Goal: Task Accomplishment & Management: Manage account settings

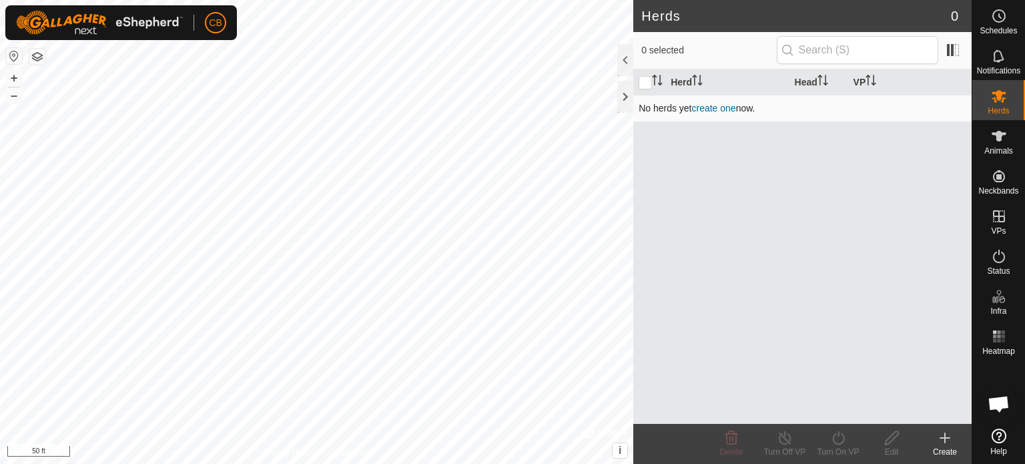
click at [466, 106] on link "create one" at bounding box center [714, 108] width 44 height 11
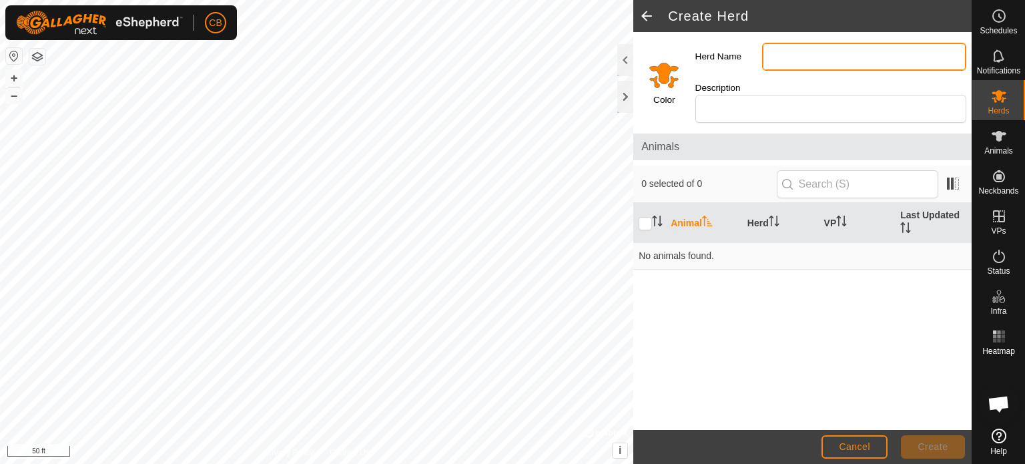
click at [466, 55] on input "Herd Name" at bounding box center [864, 57] width 204 height 28
type input "Main Herd"
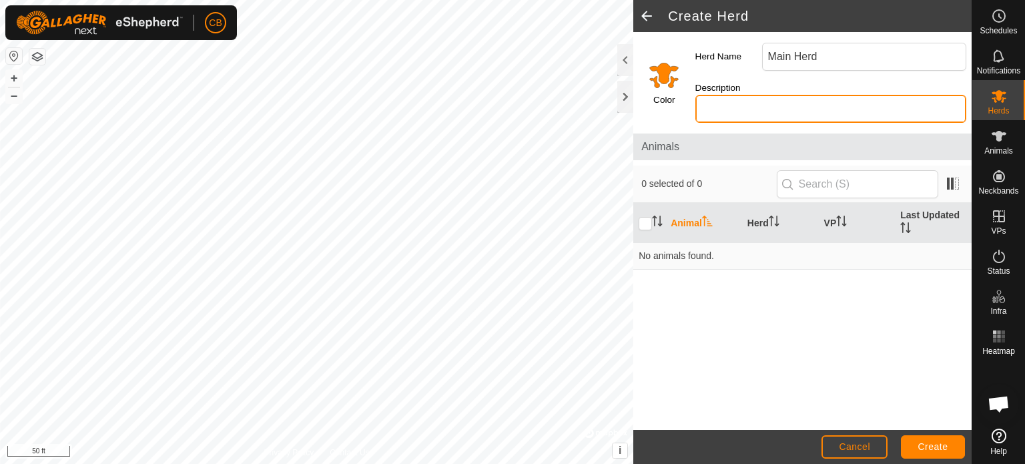
click at [466, 95] on input "Description" at bounding box center [830, 109] width 271 height 28
type input "Main Herd"
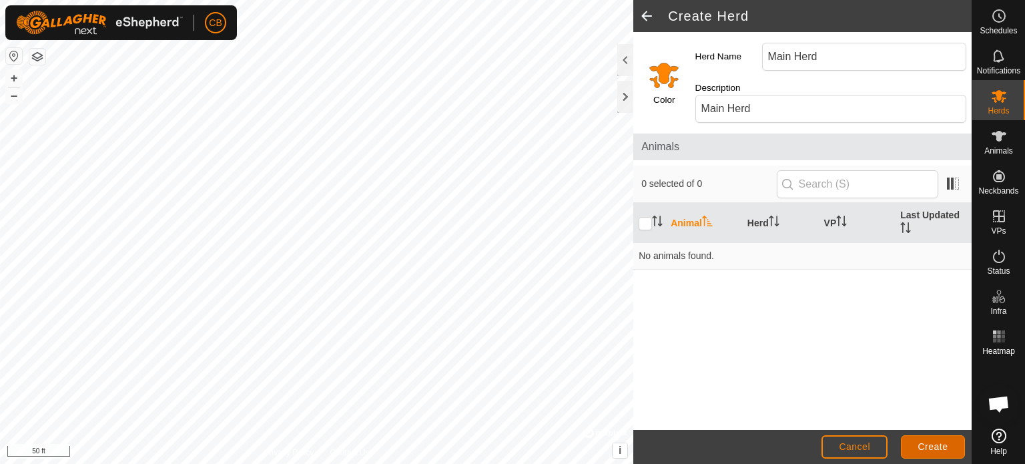
click at [466, 442] on span "Create" at bounding box center [933, 446] width 30 height 11
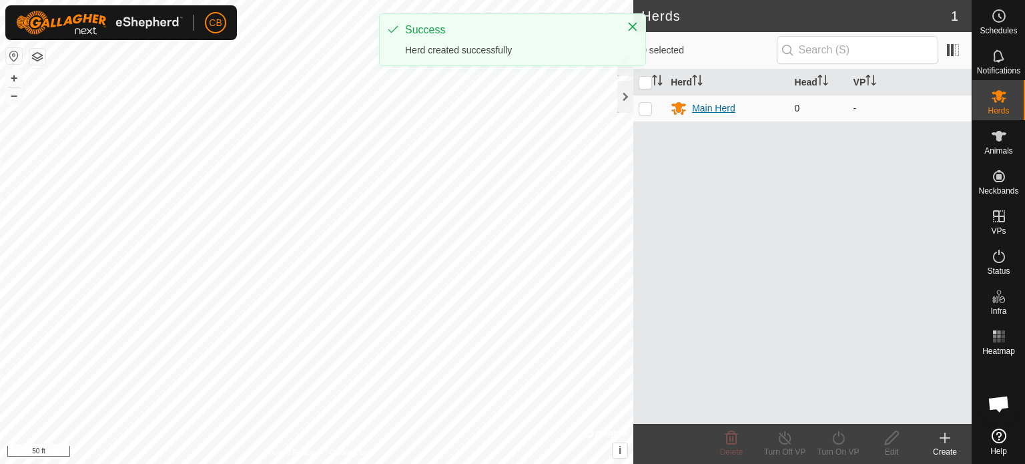
click at [466, 105] on div "Main Herd" at bounding box center [713, 108] width 43 height 14
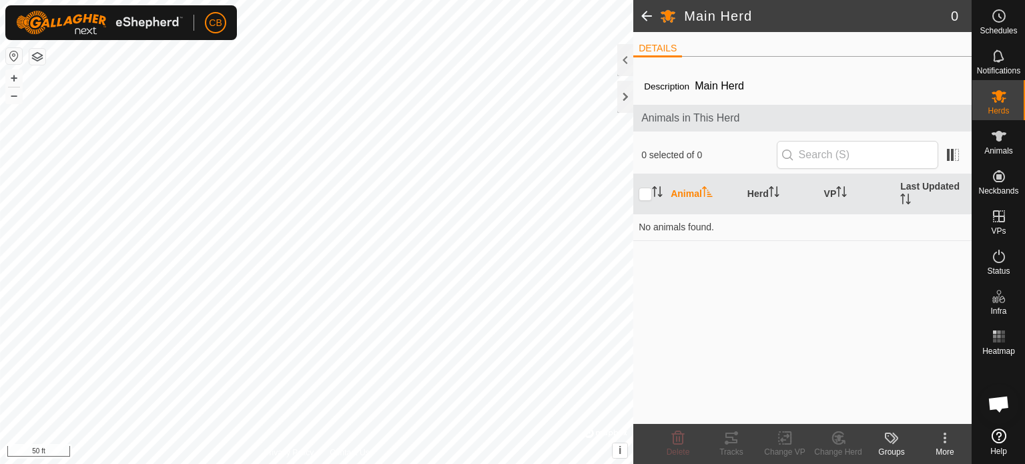
click at [466, 438] on icon at bounding box center [945, 438] width 16 height 16
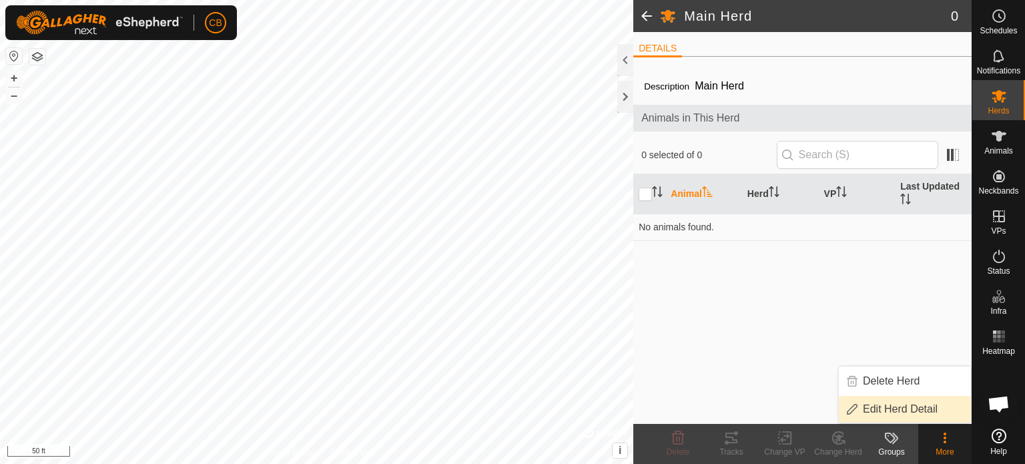
click at [466, 411] on link "Edit Herd Detail" at bounding box center [905, 409] width 132 height 27
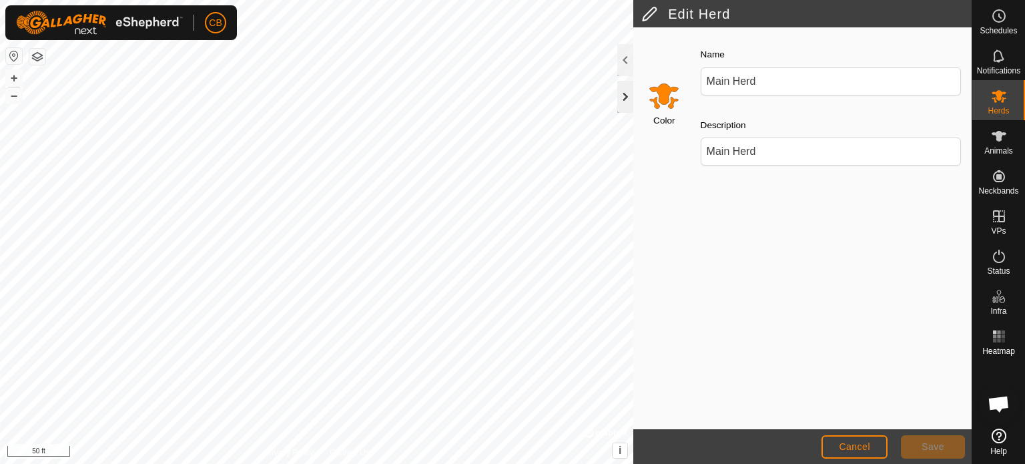
click at [466, 101] on div at bounding box center [625, 97] width 16 height 32
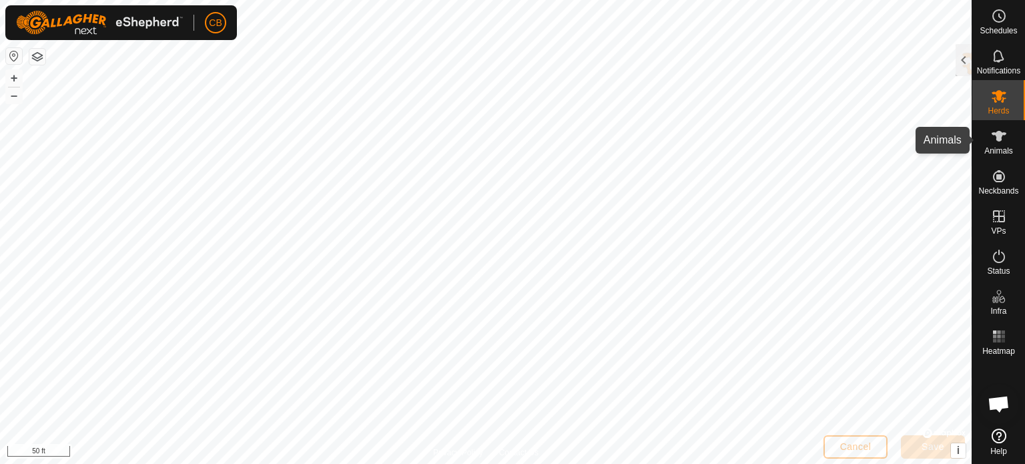
click at [466, 139] on icon at bounding box center [999, 136] width 16 height 16
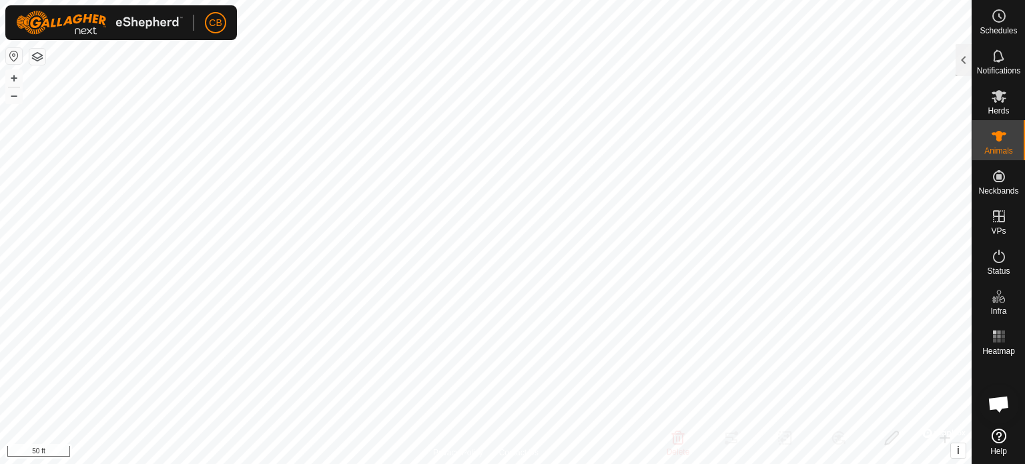
click at [466, 143] on icon at bounding box center [999, 136] width 16 height 16
click at [466, 57] on div at bounding box center [963, 60] width 16 height 32
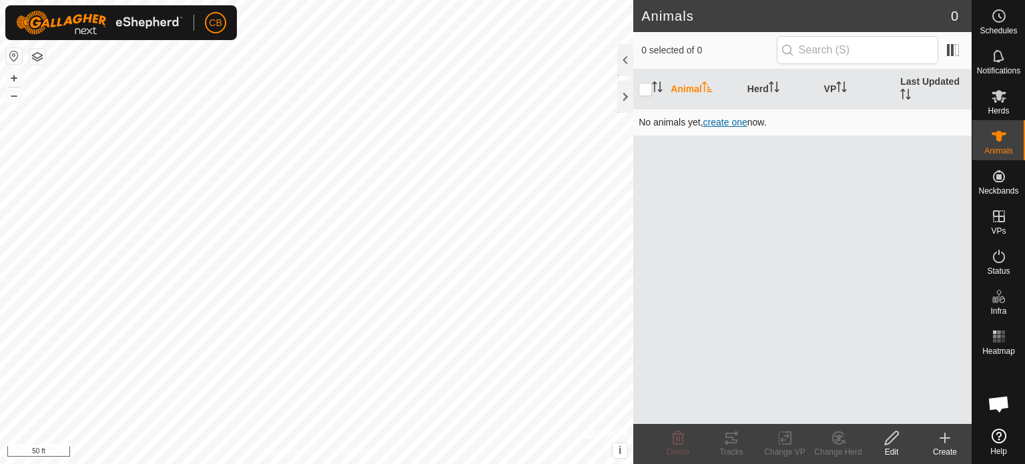
click at [466, 118] on span "create one" at bounding box center [725, 122] width 44 height 11
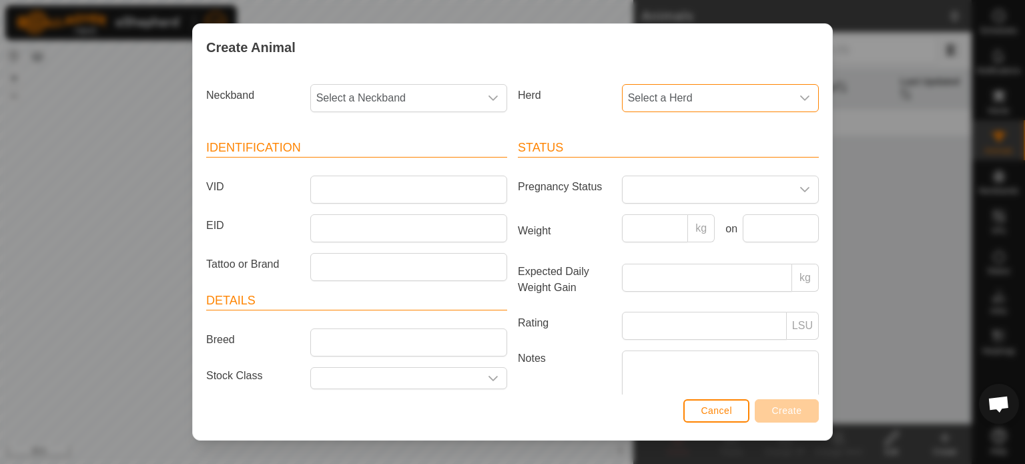
click at [466, 93] on span "Select a Herd" at bounding box center [706, 98] width 169 height 27
click at [466, 193] on li "Main Herd" at bounding box center [719, 194] width 192 height 27
click at [368, 102] on span "Select a Neckband" at bounding box center [395, 98] width 169 height 27
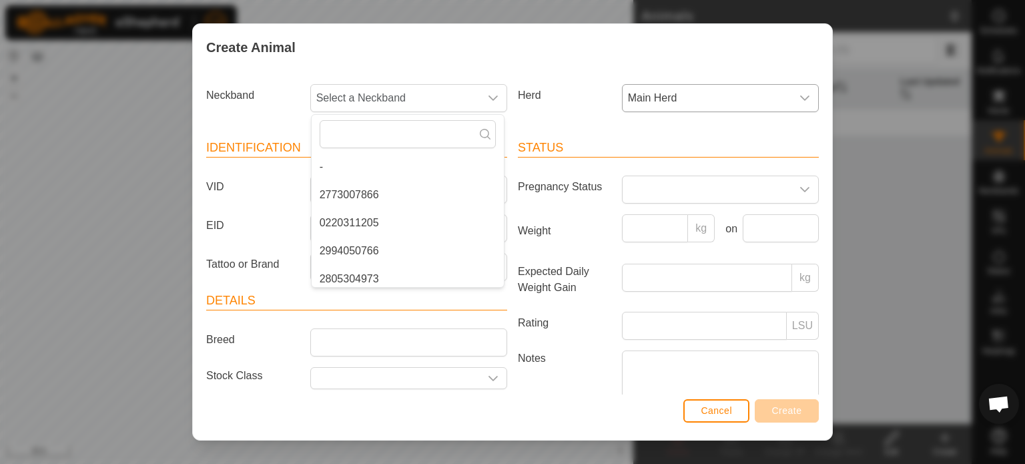
click at [466, 51] on div "Create Animal" at bounding box center [512, 47] width 639 height 47
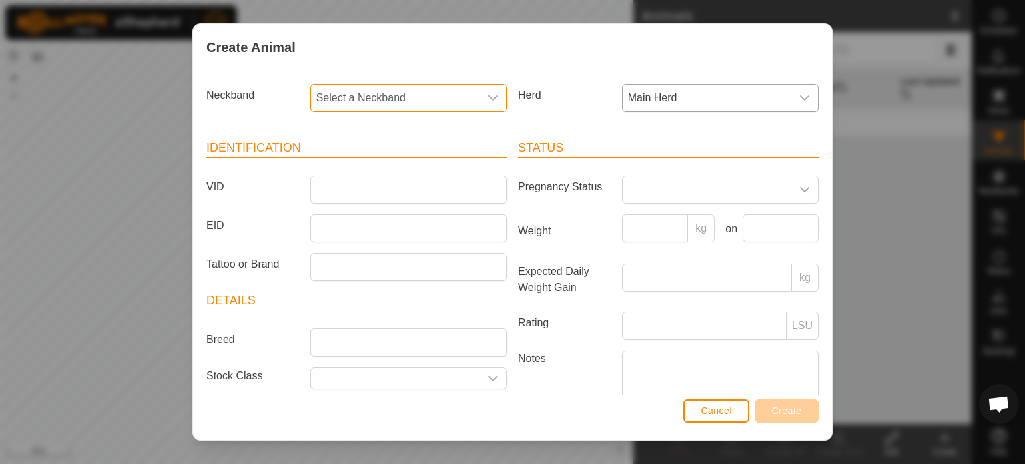
click at [445, 91] on span "Select a Neckband" at bounding box center [395, 98] width 169 height 27
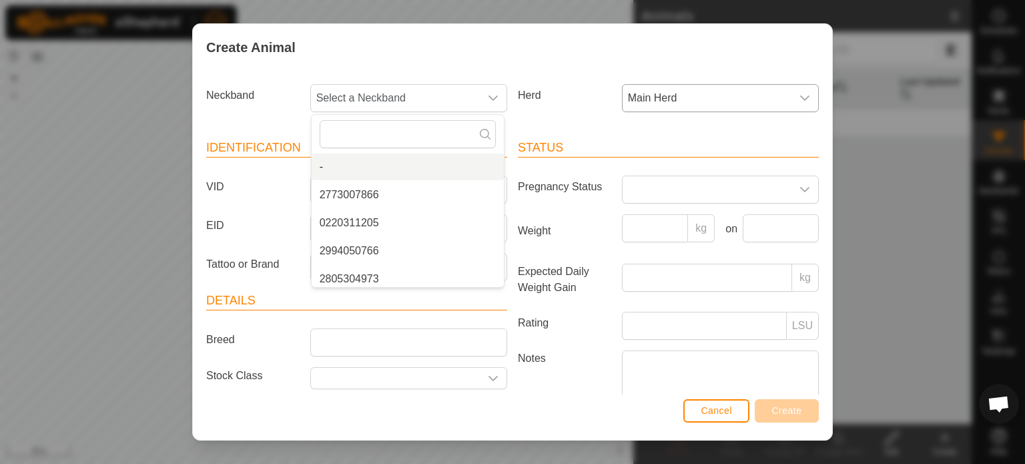
click at [424, 60] on div "Create Animal" at bounding box center [512, 47] width 639 height 47
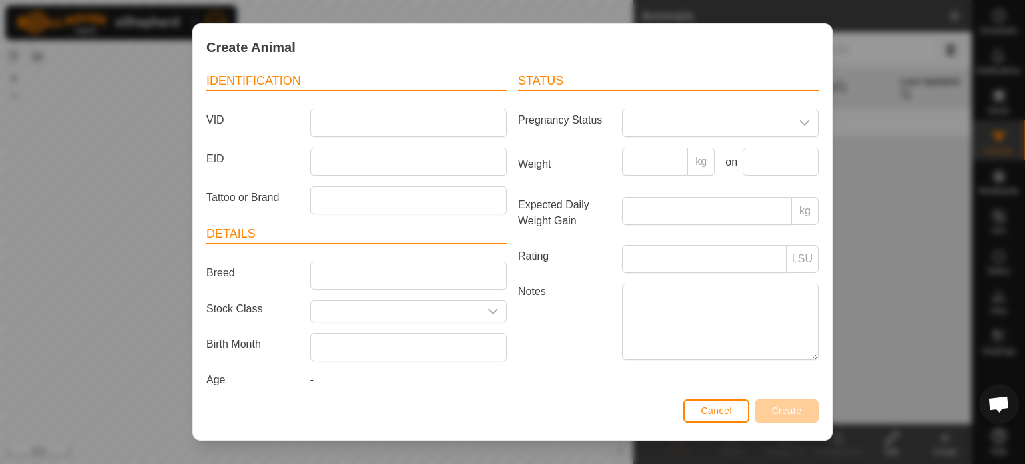
scroll to position [79, 0]
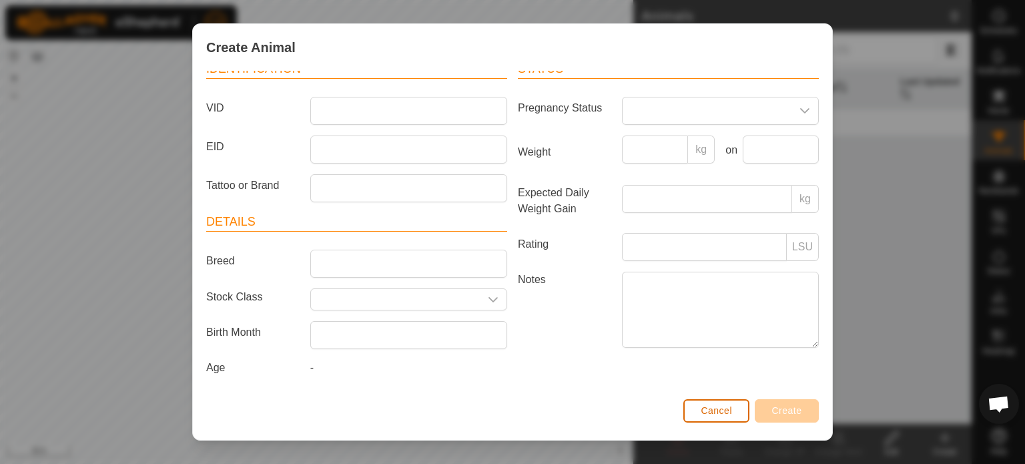
click at [466, 405] on span "Cancel" at bounding box center [715, 410] width 31 height 11
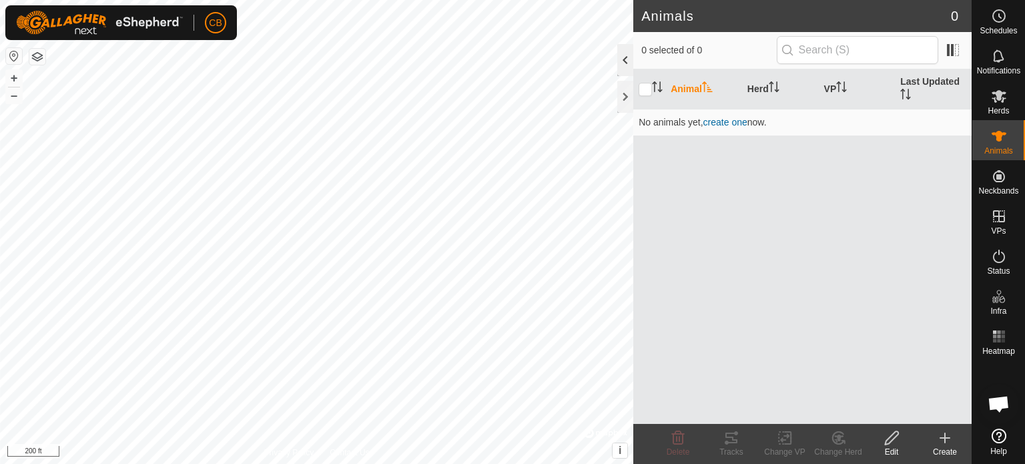
click at [466, 56] on div at bounding box center [625, 60] width 16 height 32
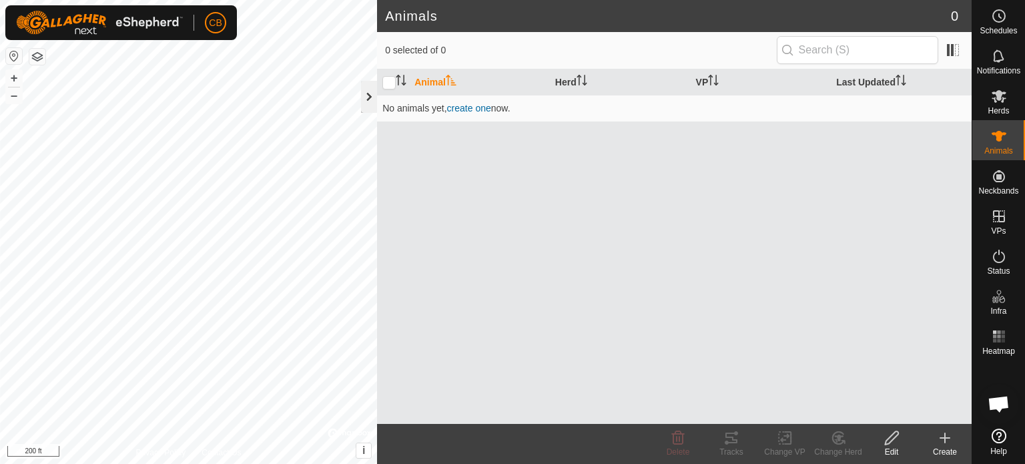
click at [369, 99] on div at bounding box center [369, 97] width 16 height 32
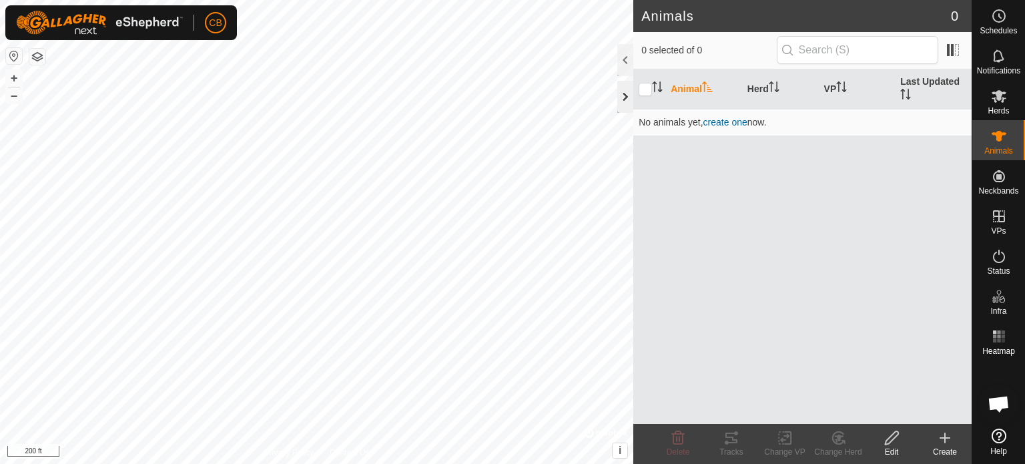
click at [466, 90] on div at bounding box center [625, 97] width 16 height 32
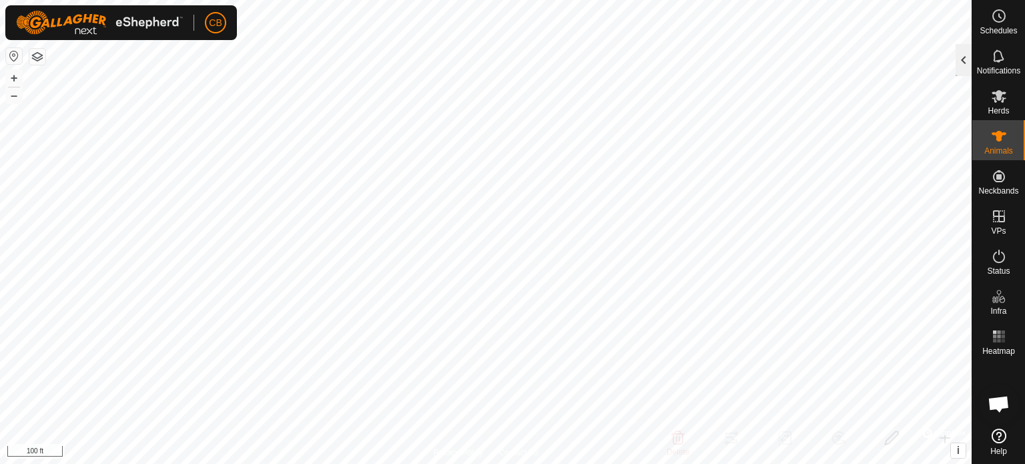
click at [466, 58] on div at bounding box center [963, 60] width 16 height 32
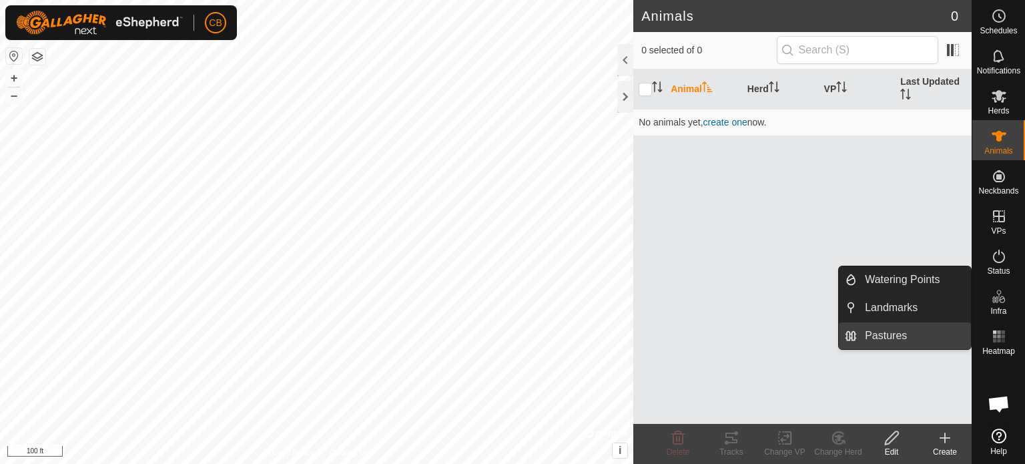
click at [466, 336] on link "Pastures" at bounding box center [914, 335] width 114 height 27
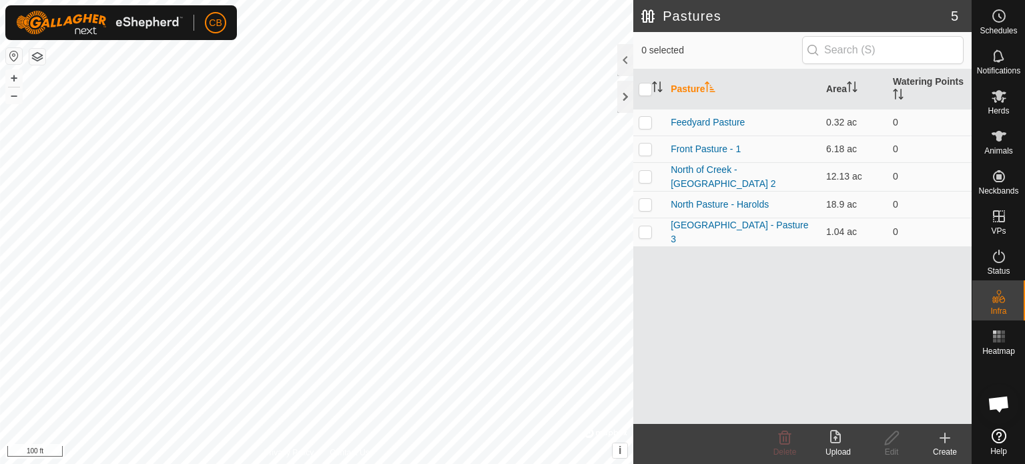
click at [466, 443] on icon at bounding box center [945, 438] width 16 height 16
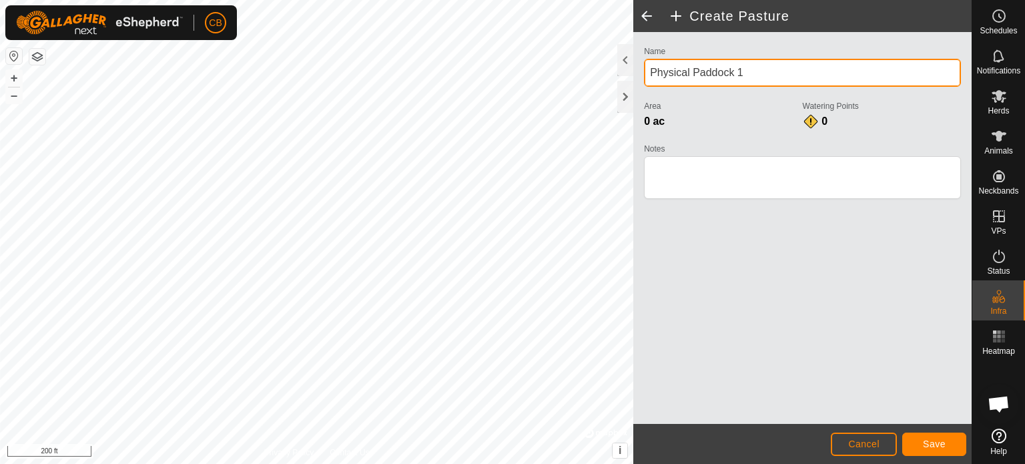
click at [466, 74] on input "Physical Paddock 1" at bounding box center [802, 73] width 317 height 28
drag, startPoint x: 761, startPoint y: 67, endPoint x: 642, endPoint y: 76, distance: 119.1
click at [466, 78] on div "Name Physical Paddock 1 Area 0 ac Watering Points 0 Notes" at bounding box center [802, 128] width 328 height 171
type input "Winter Sacrifice Pasture"
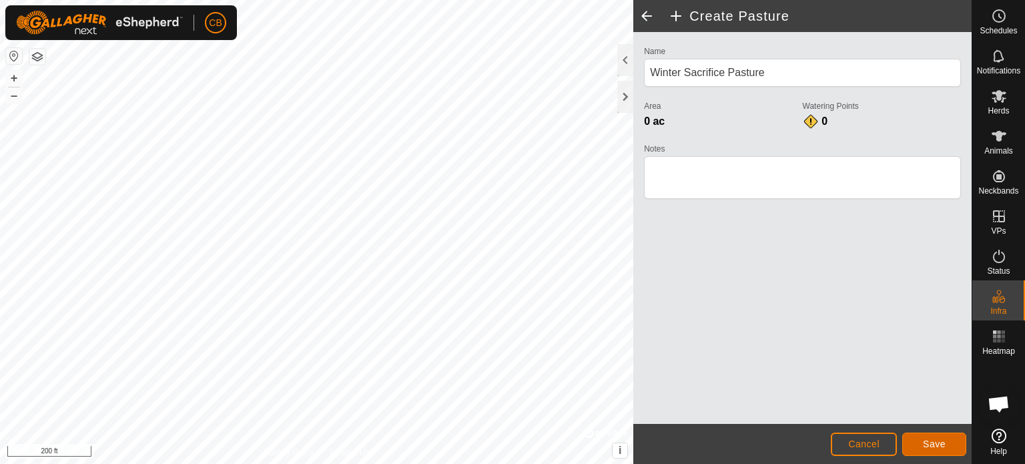
click at [466, 442] on span "Save" at bounding box center [934, 443] width 23 height 11
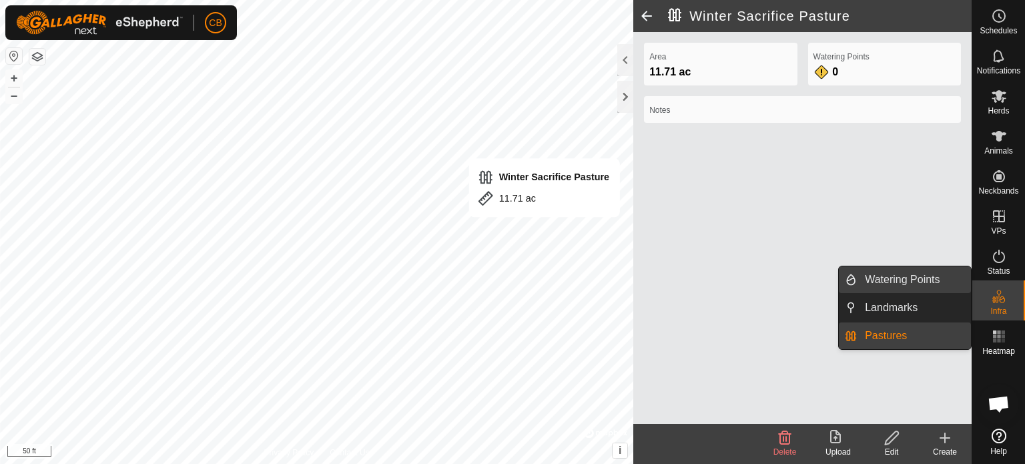
click at [466, 282] on link "Watering Points" at bounding box center [914, 279] width 114 height 27
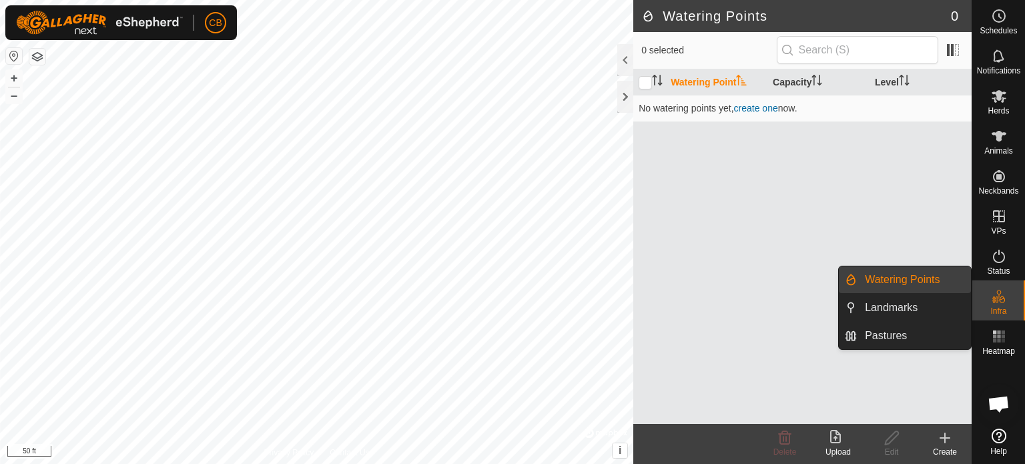
click at [466, 283] on link "Watering Points" at bounding box center [914, 279] width 114 height 27
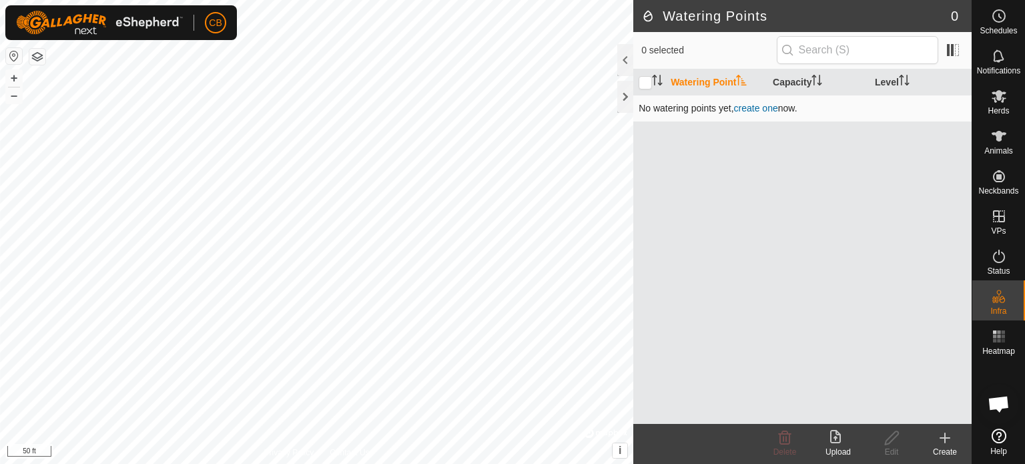
click at [466, 104] on link "create one" at bounding box center [756, 108] width 44 height 11
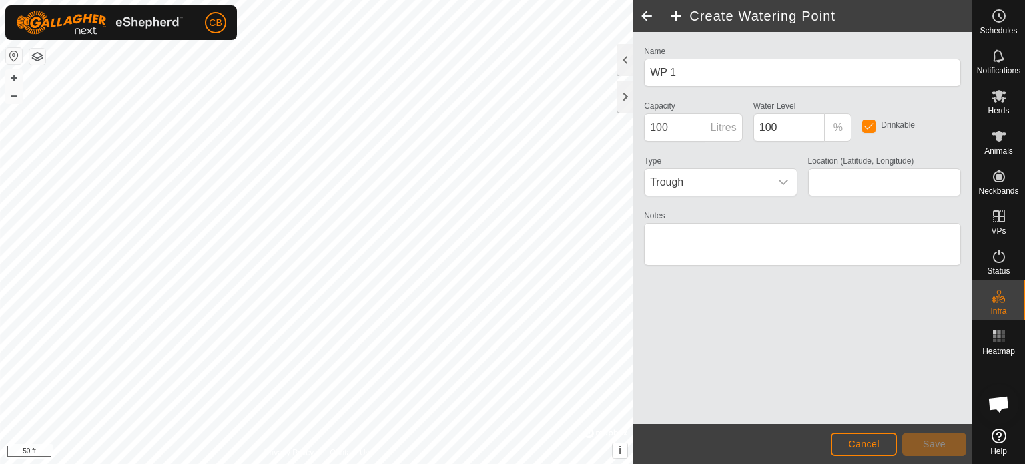
type input "41.661222, -85.784625"
click at [466, 445] on span "Save" at bounding box center [934, 443] width 23 height 11
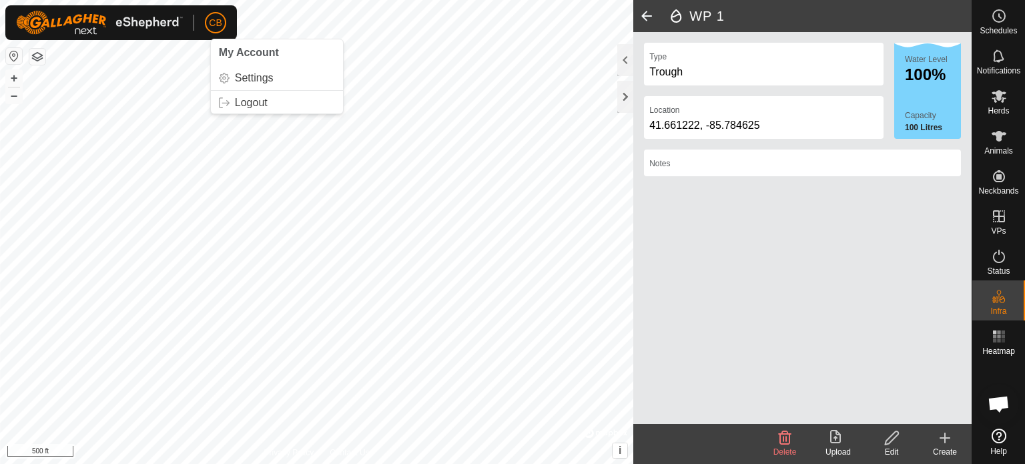
click at [214, 16] on span "CB" at bounding box center [215, 23] width 13 height 14
click at [237, 76] on link "Settings" at bounding box center [277, 77] width 132 height 21
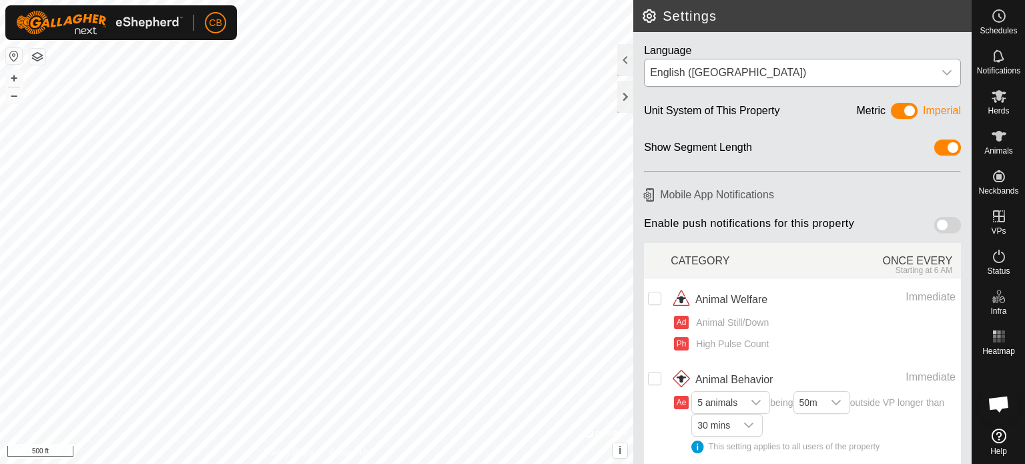
click at [466, 74] on icon "dropdown trigger" at bounding box center [946, 72] width 11 height 11
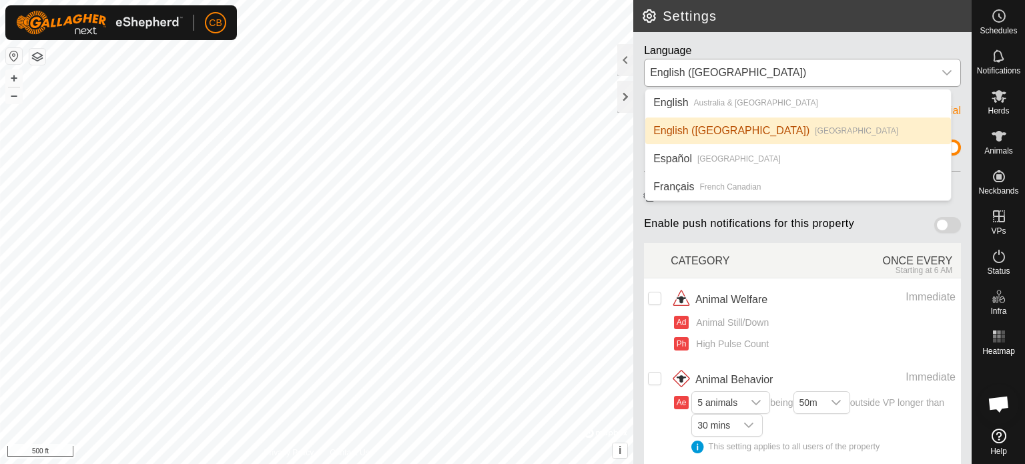
click at [466, 127] on li "English ([GEOGRAPHIC_DATA]) [GEOGRAPHIC_DATA]" at bounding box center [798, 130] width 306 height 27
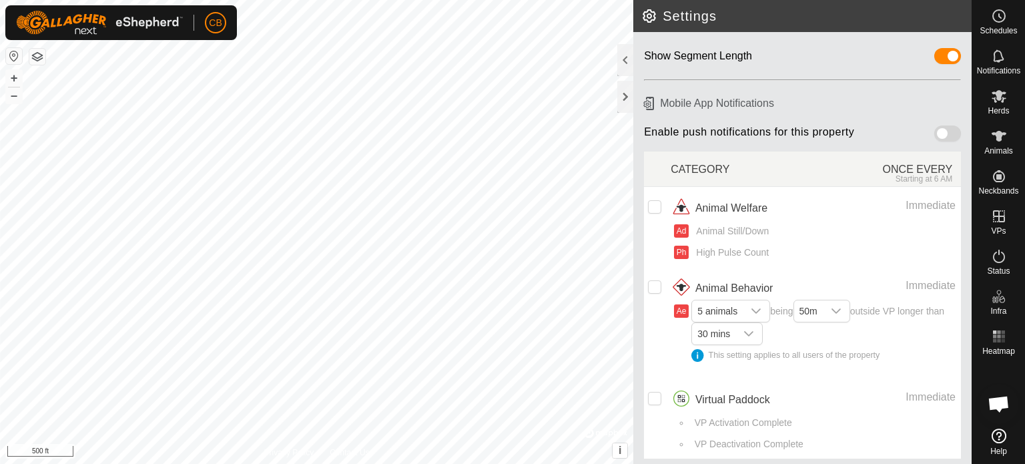
scroll to position [93, 0]
click at [466, 131] on span at bounding box center [947, 131] width 27 height 16
click at [466, 204] on input "checkbox" at bounding box center [654, 204] width 13 height 13
checkbox input "true"
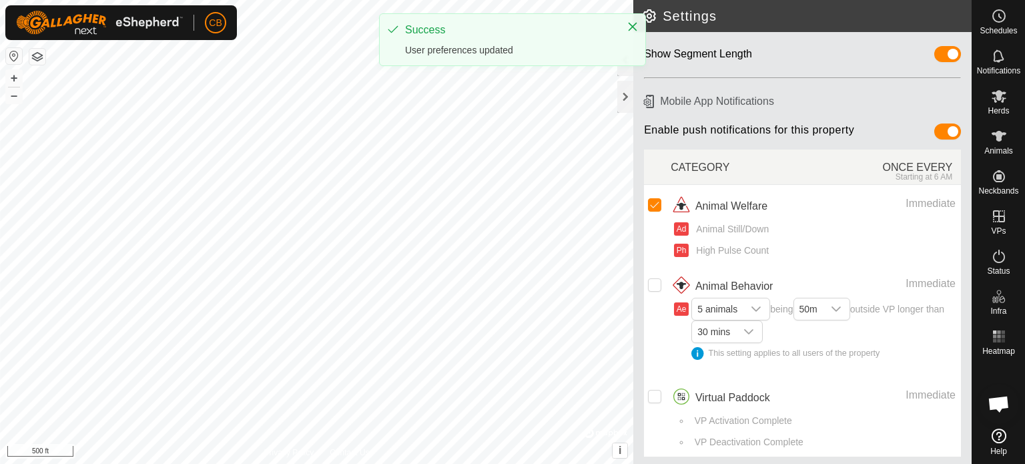
click at [466, 284] on input "Row Unselected" at bounding box center [654, 284] width 13 height 13
checkbox input "true"
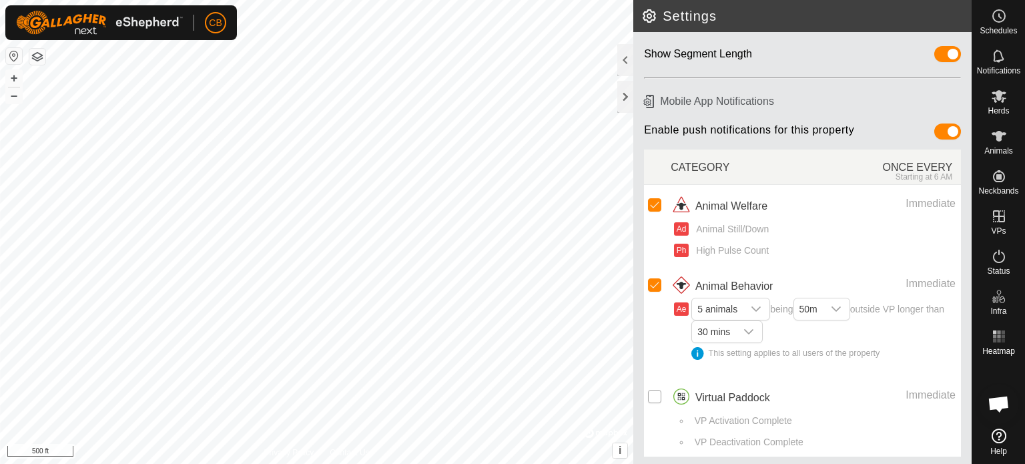
click at [466, 394] on input "Row Unselected" at bounding box center [654, 396] width 13 height 13
checkbox input "true"
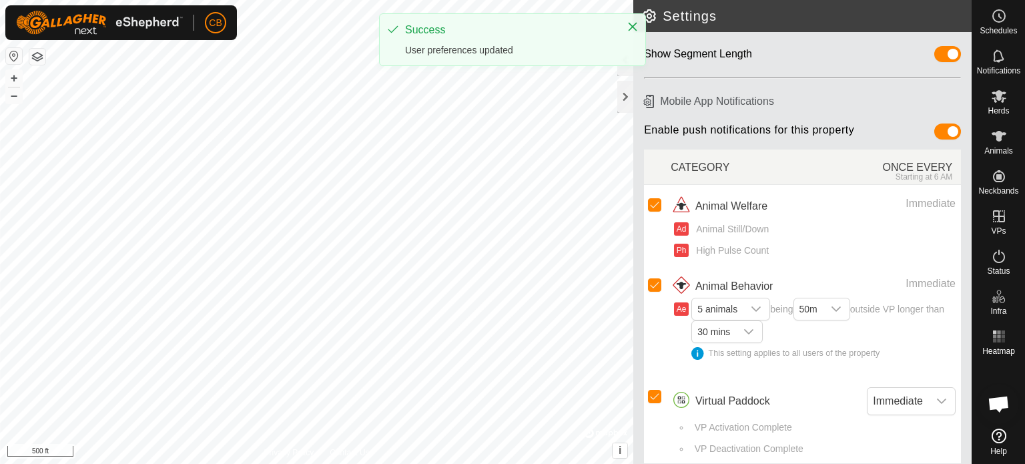
scroll to position [100, 0]
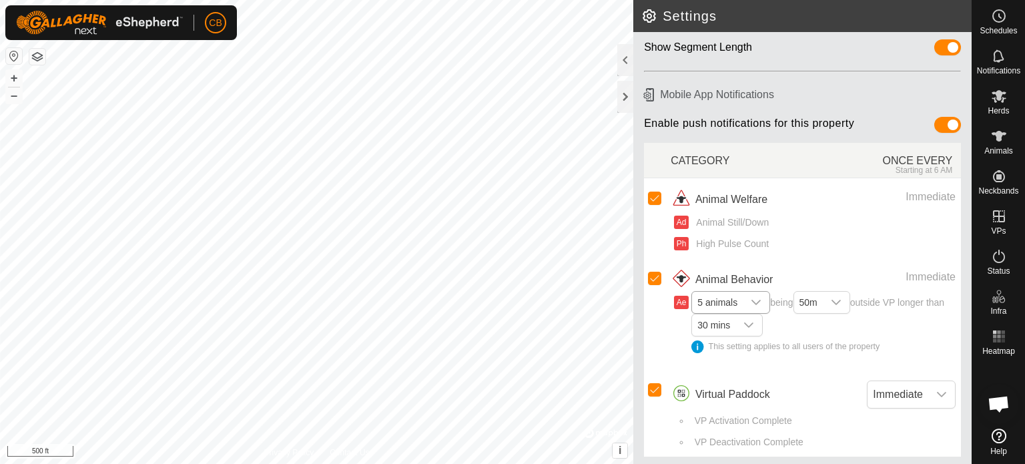
click at [466, 300] on icon "dropdown trigger" at bounding box center [756, 302] width 11 height 11
click at [466, 350] on li "2 animals" at bounding box center [730, 352] width 77 height 23
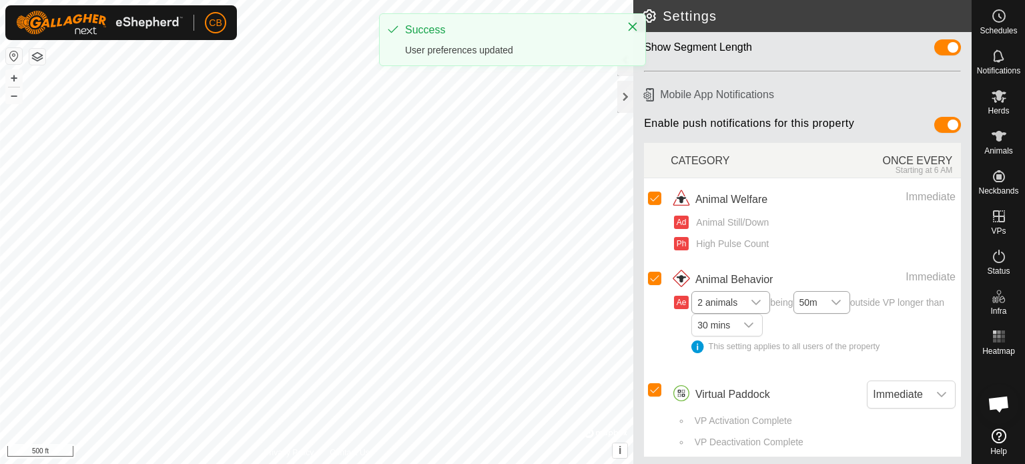
click at [466, 300] on div "dropdown trigger" at bounding box center [836, 302] width 27 height 21
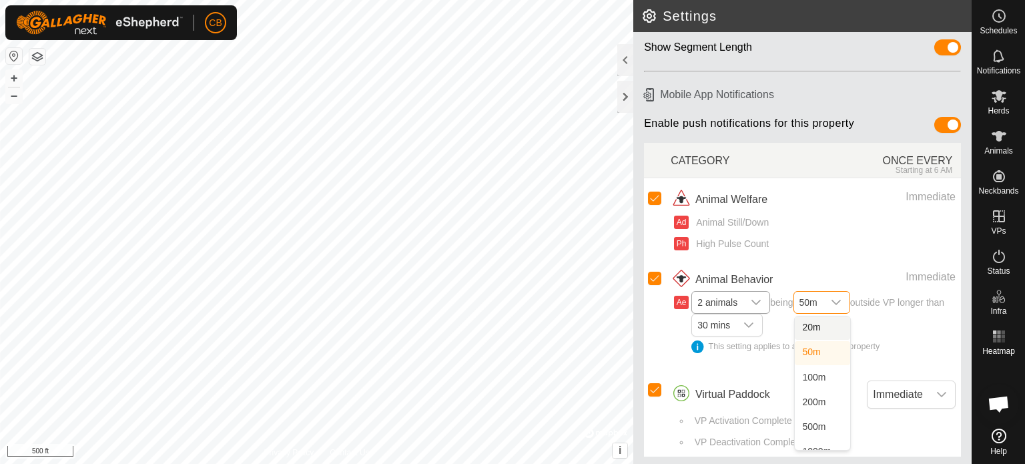
click at [466, 330] on li "20m" at bounding box center [822, 327] width 55 height 23
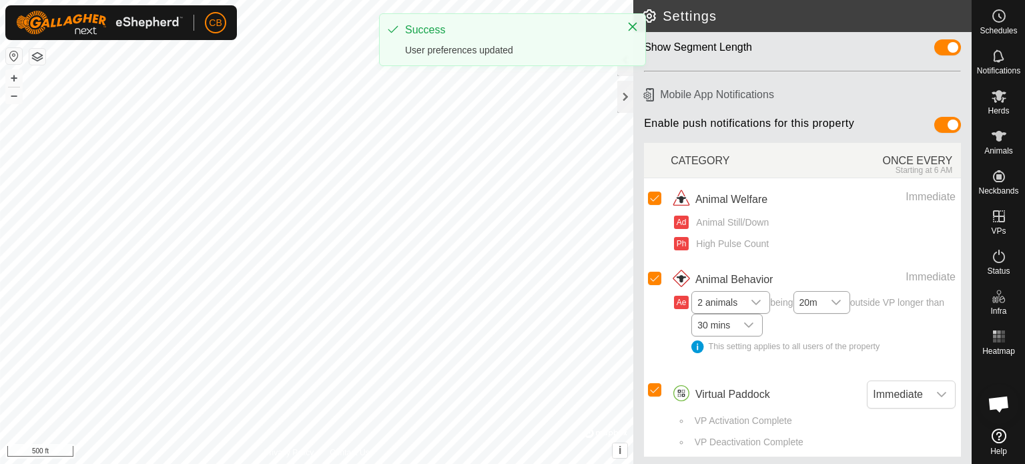
click at [466, 326] on icon "dropdown trigger" at bounding box center [748, 325] width 11 height 11
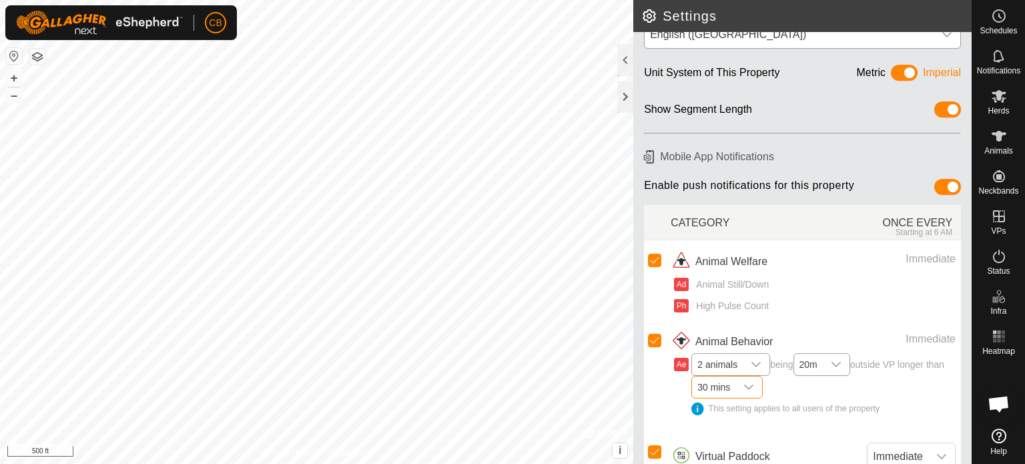
scroll to position [33, 0]
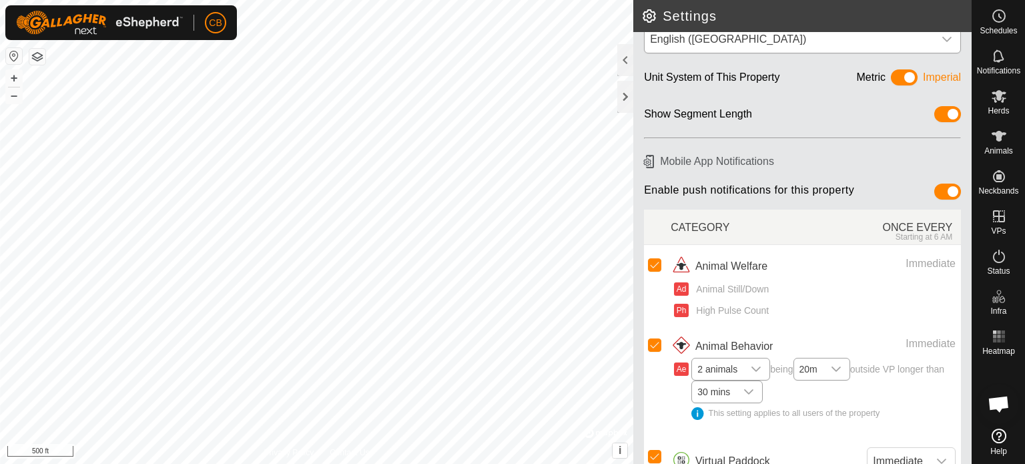
click at [466, 392] on icon "dropdown trigger" at bounding box center [748, 391] width 11 height 11
click at [466, 261] on li "10 mins" at bounding box center [727, 259] width 70 height 23
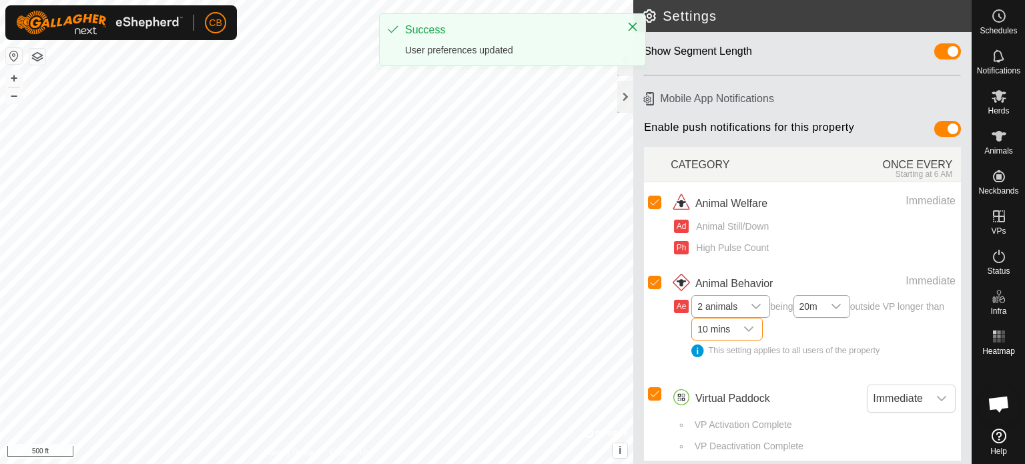
scroll to position [100, 0]
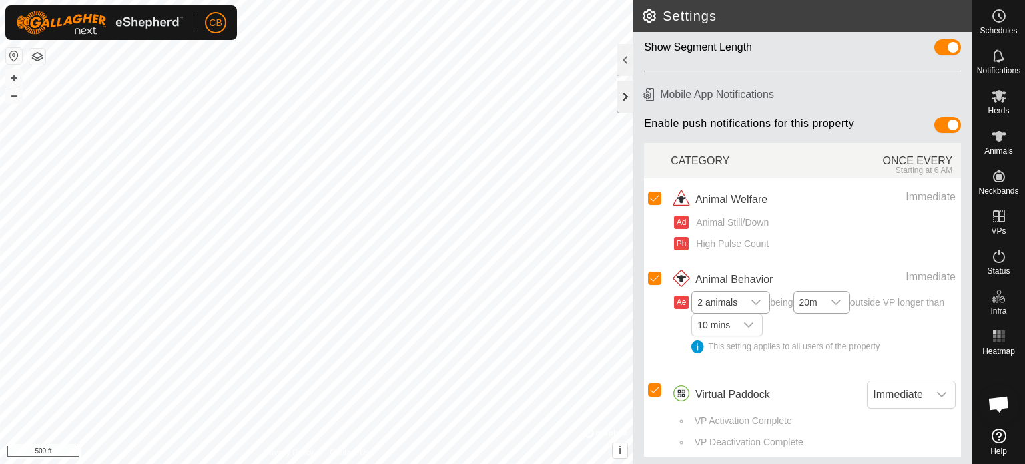
click at [466, 98] on div at bounding box center [625, 97] width 16 height 32
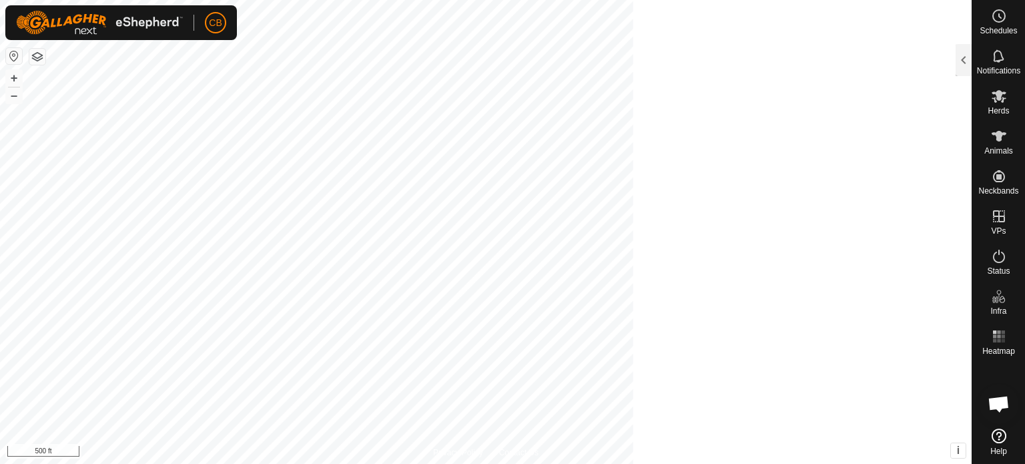
scroll to position [144, 0]
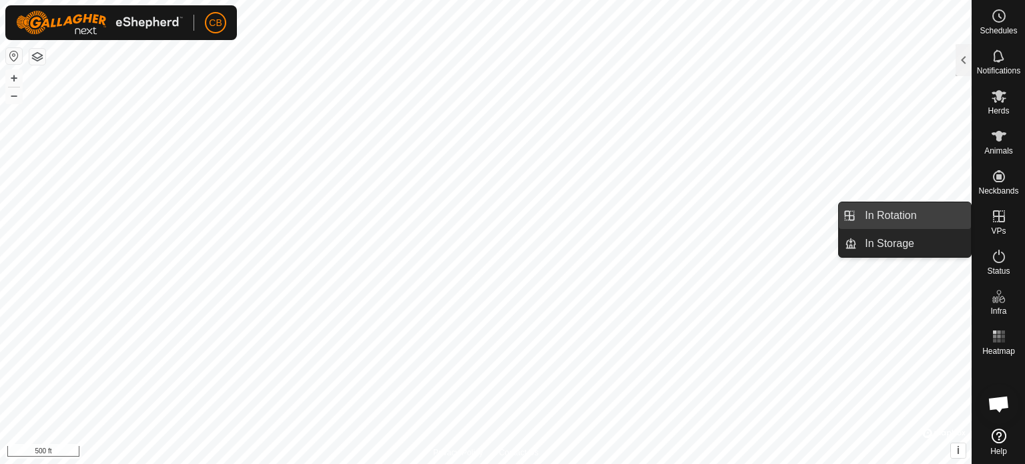
click at [466, 215] on link "In Rotation" at bounding box center [914, 215] width 114 height 27
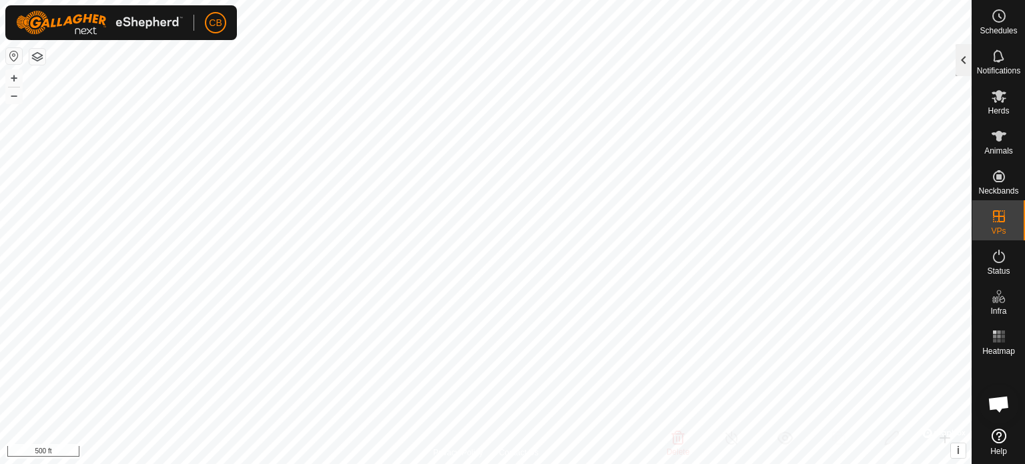
click at [466, 55] on div at bounding box center [963, 60] width 16 height 32
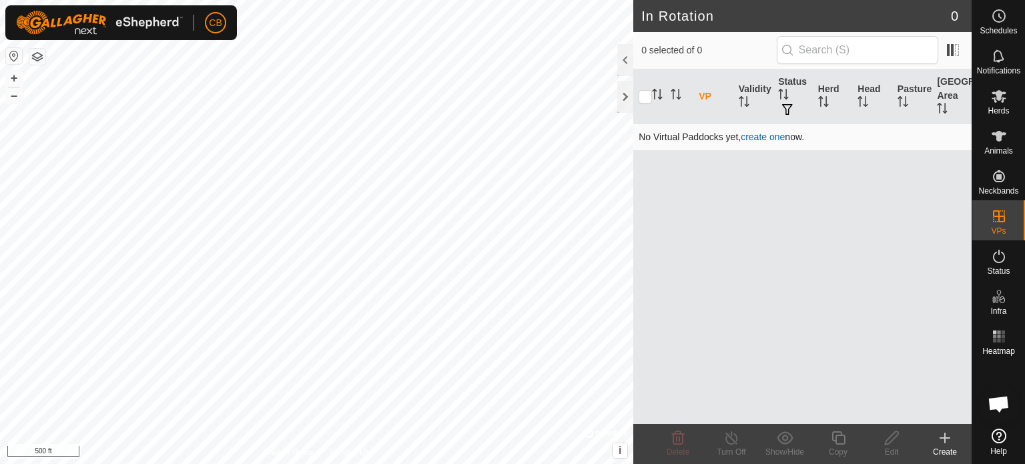
click at [466, 133] on link "create one" at bounding box center [763, 136] width 44 height 11
